Goal: Information Seeking & Learning: Find specific page/section

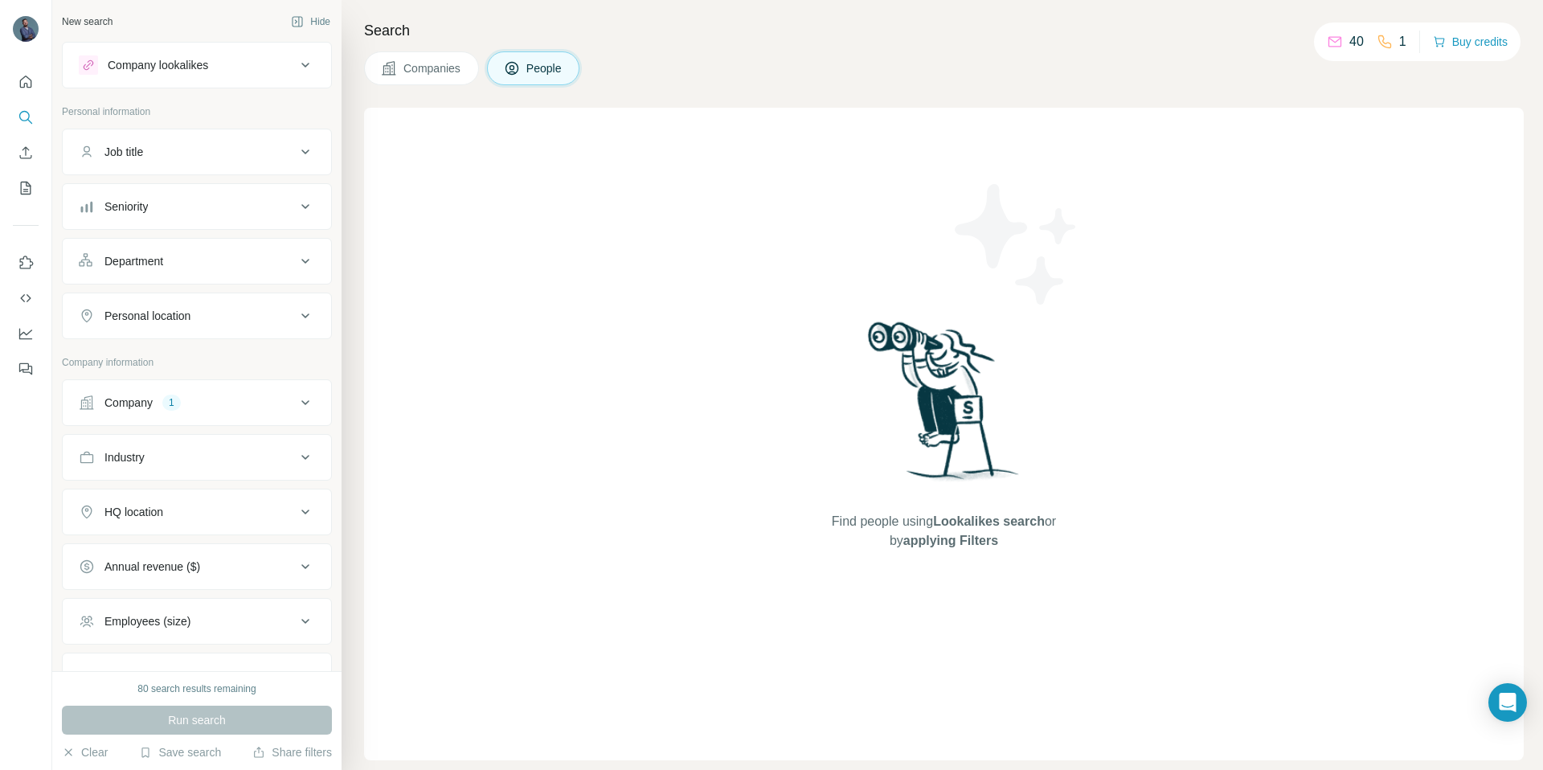
click at [407, 80] on button "Companies" at bounding box center [421, 68] width 115 height 34
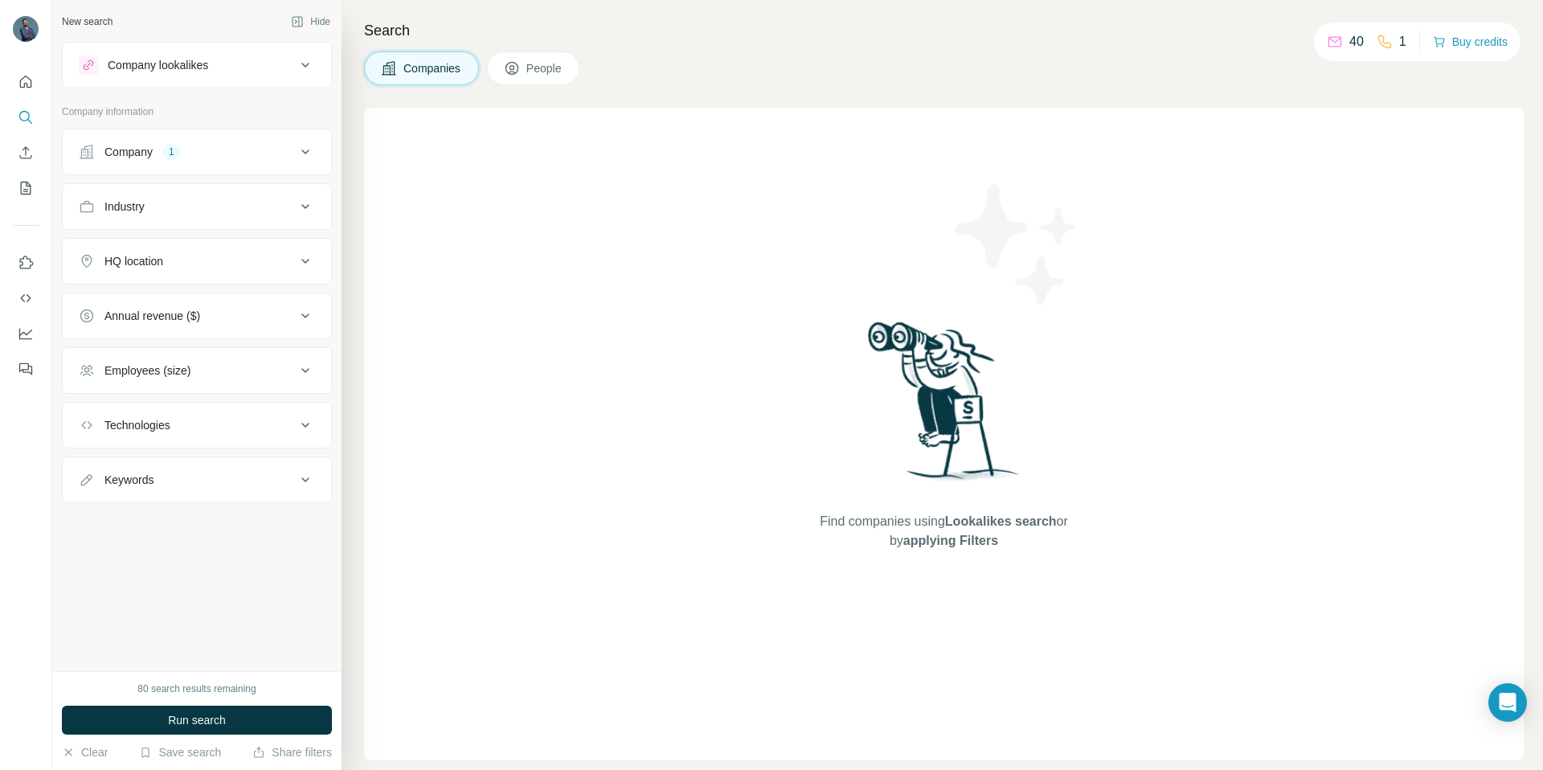
click at [215, 147] on div "Company 1" at bounding box center [187, 152] width 217 height 16
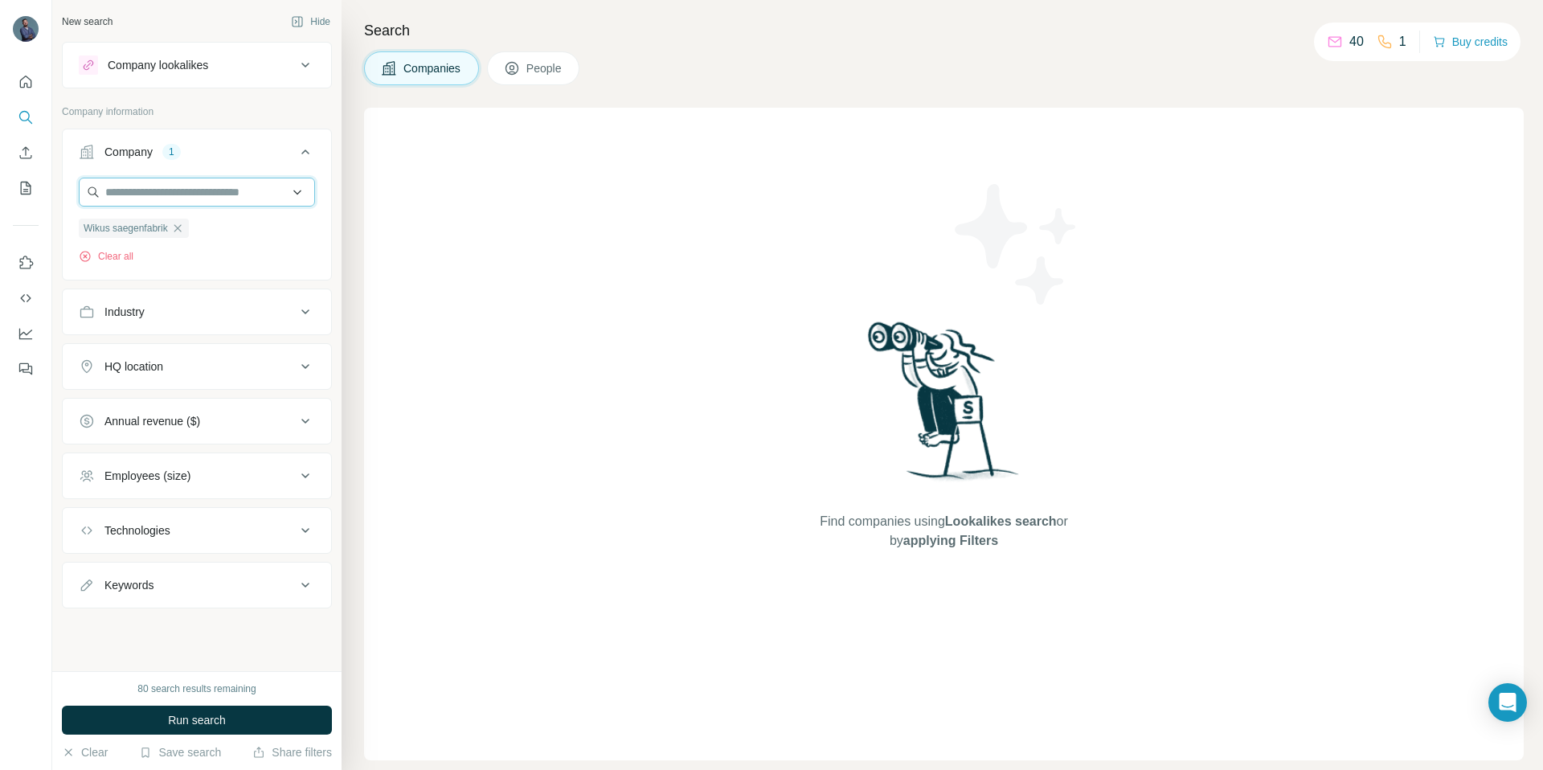
click at [162, 196] on input "text" at bounding box center [197, 192] width 236 height 29
click at [497, 280] on div "Find companies using Lookalikes search or by applying Filters" at bounding box center [944, 434] width 1160 height 653
click at [256, 266] on div "Wikus saegenfabrik Clear all" at bounding box center [197, 227] width 268 height 99
click at [184, 231] on icon "button" at bounding box center [177, 228] width 13 height 13
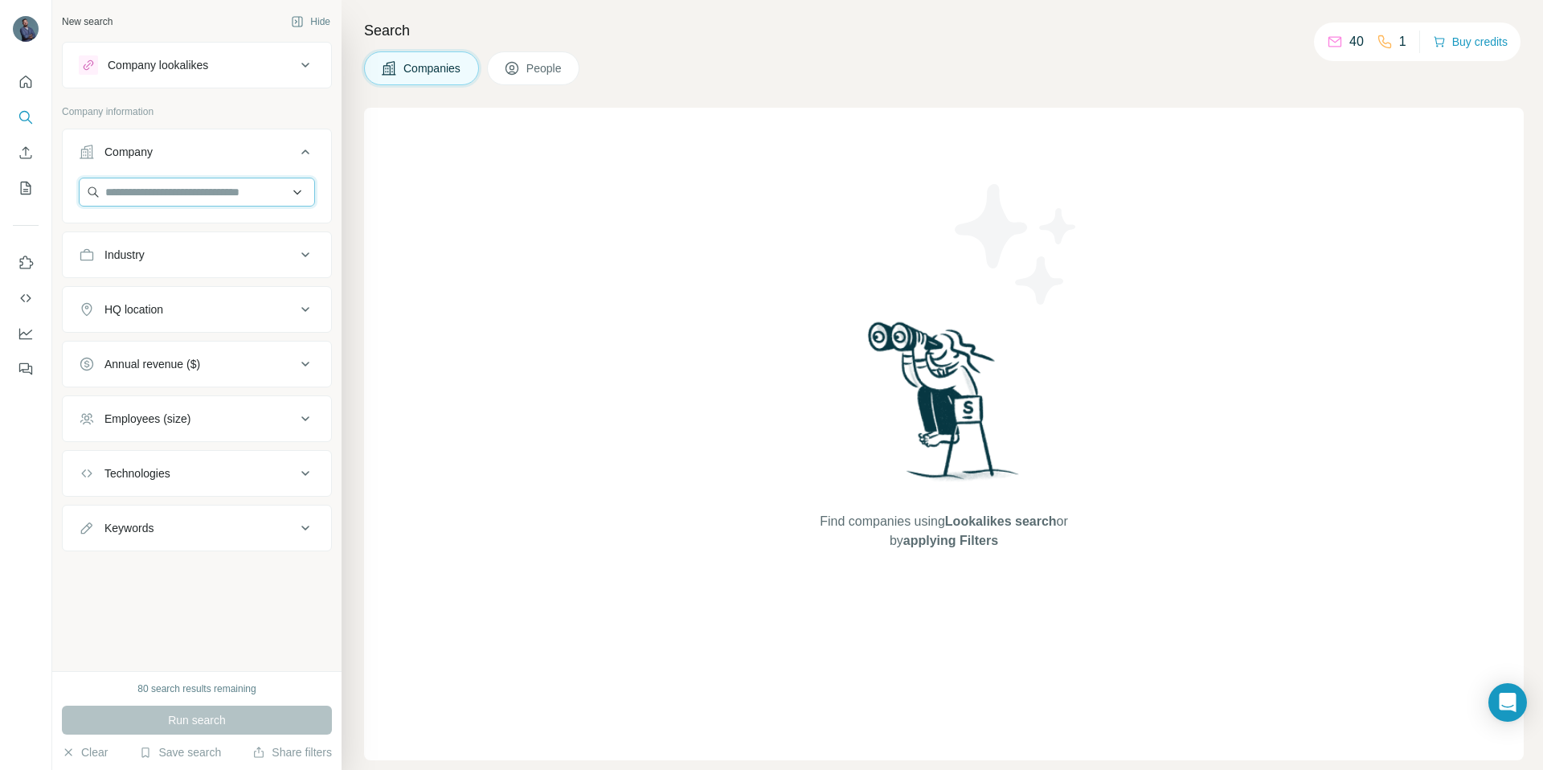
click at [141, 197] on input "text" at bounding box center [197, 192] width 236 height 29
paste input "**********"
paste input "text"
type input "**********"
click at [203, 235] on div "Ra-Micro [DOMAIN_NAME]" at bounding box center [197, 235] width 228 height 43
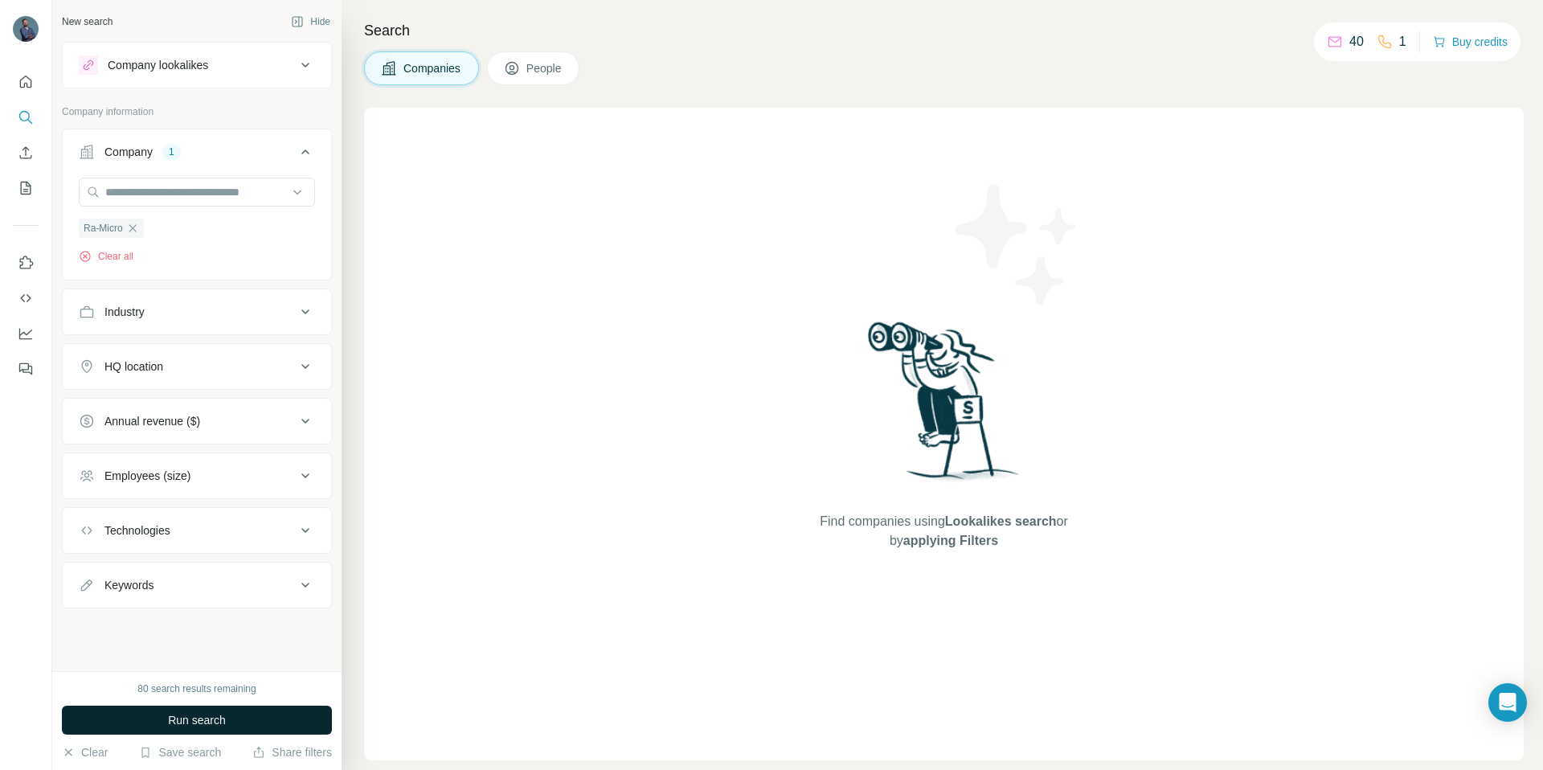
click at [241, 710] on button "Run search" at bounding box center [197, 720] width 270 height 29
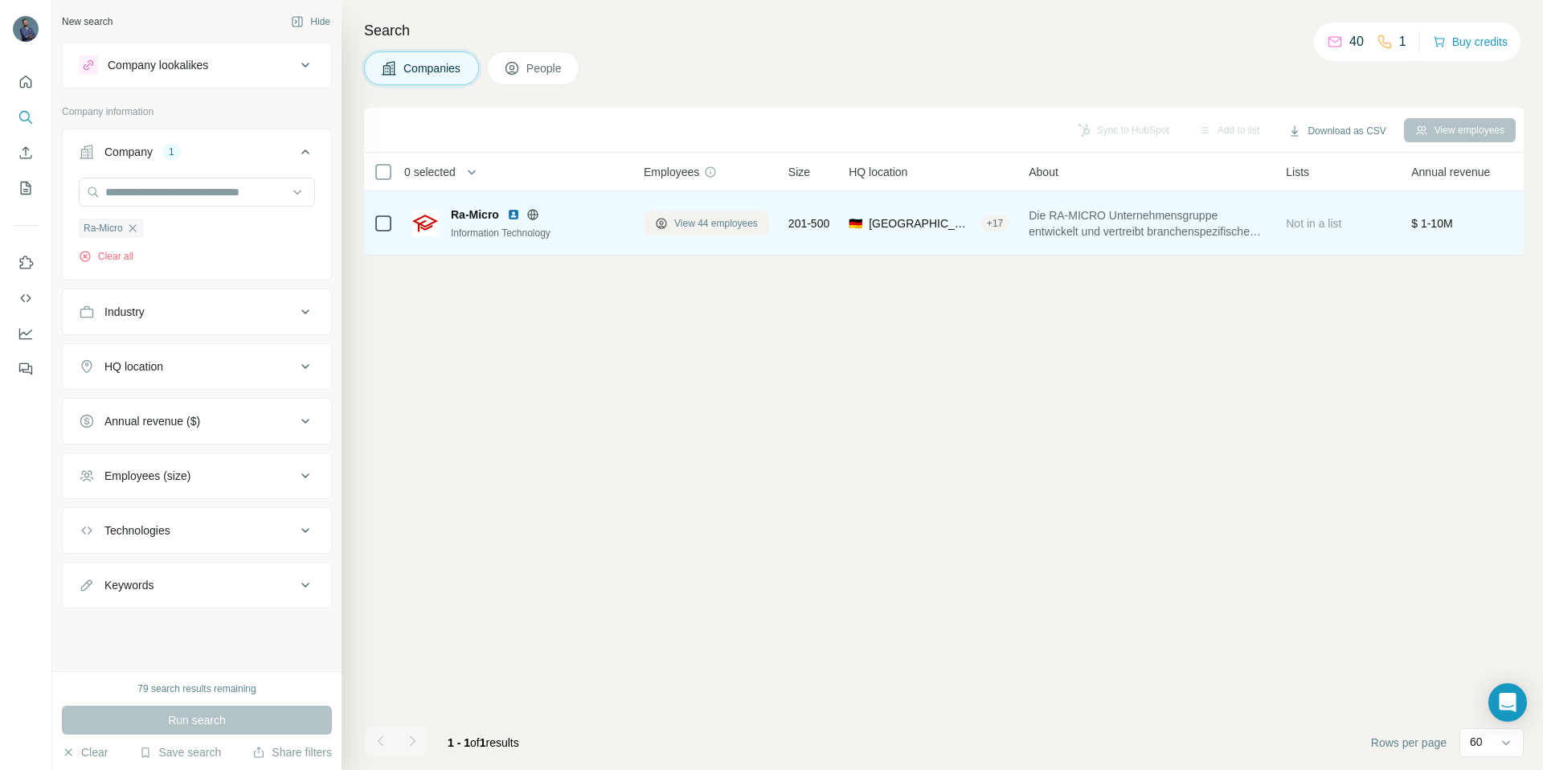
click at [713, 223] on span "View 44 employees" at bounding box center [716, 223] width 84 height 14
